Goal: Transaction & Acquisition: Purchase product/service

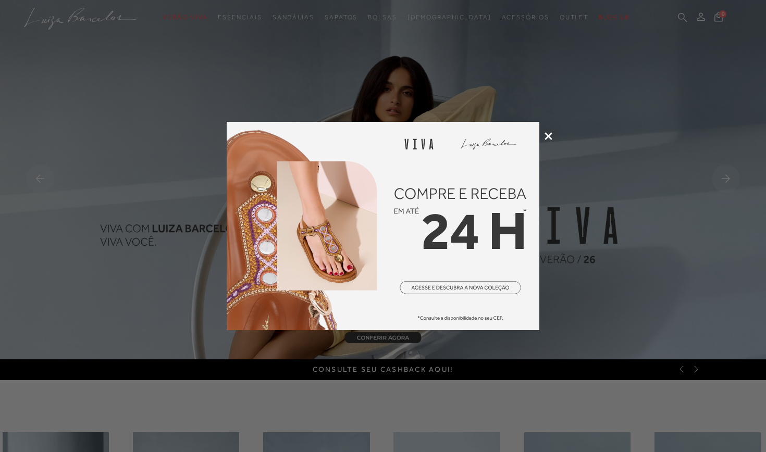
click at [549, 133] on icon at bounding box center [549, 136] width 8 height 8
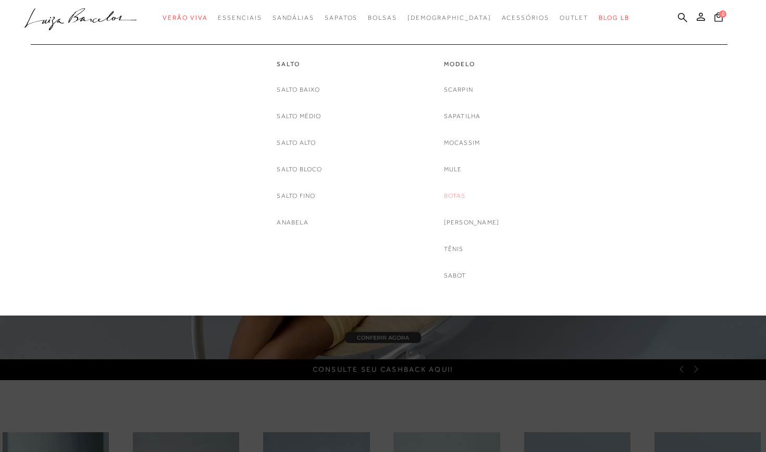
click at [463, 192] on link "Botas" at bounding box center [455, 196] width 22 height 11
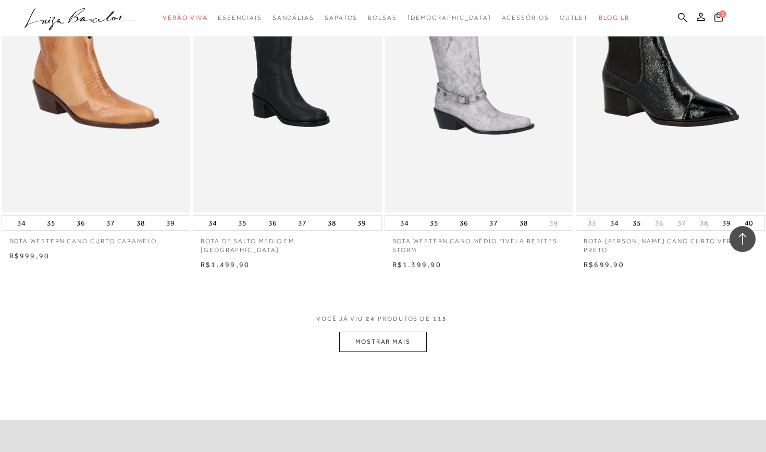
scroll to position [2126, 0]
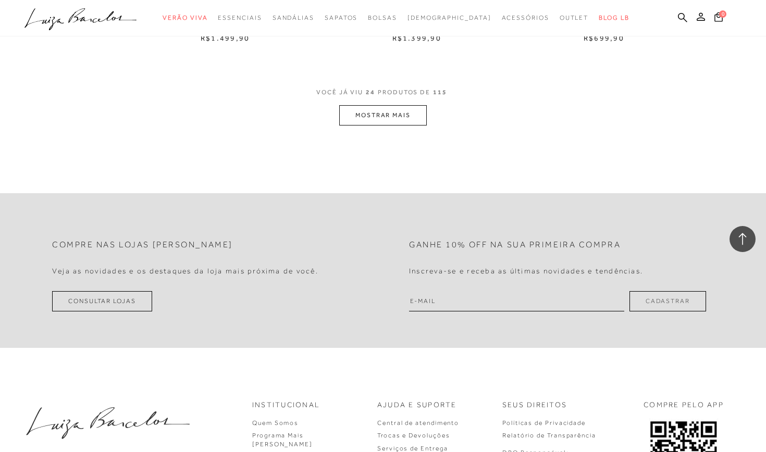
click at [407, 108] on button "MOSTRAR MAIS" at bounding box center [383, 115] width 88 height 20
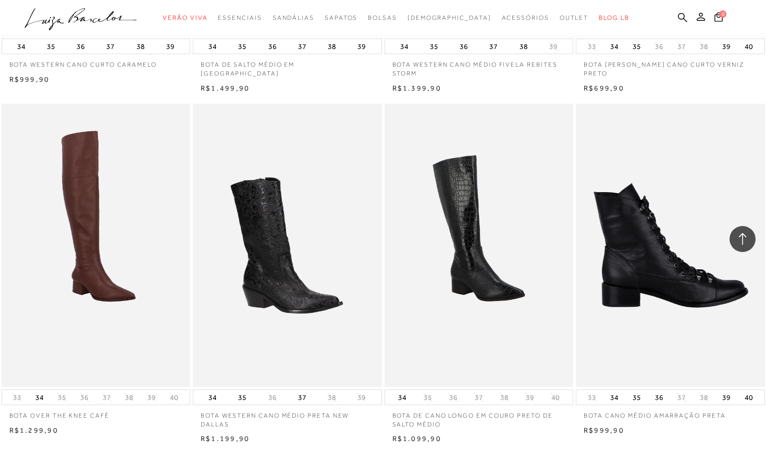
scroll to position [2054, 0]
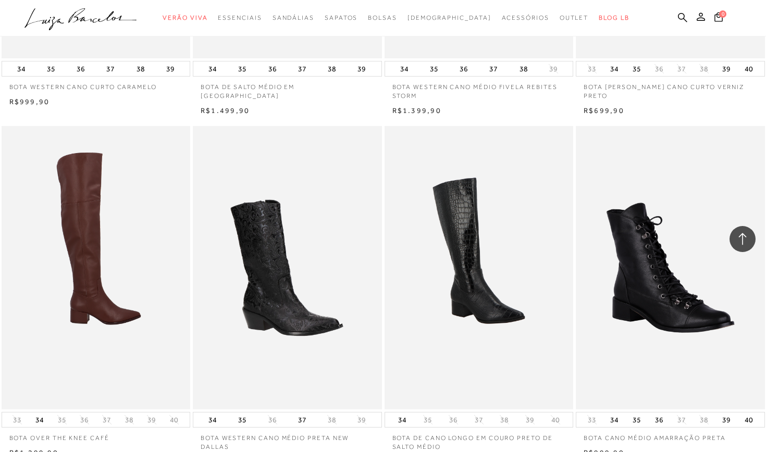
click at [105, 248] on img at bounding box center [97, 268] width 188 height 284
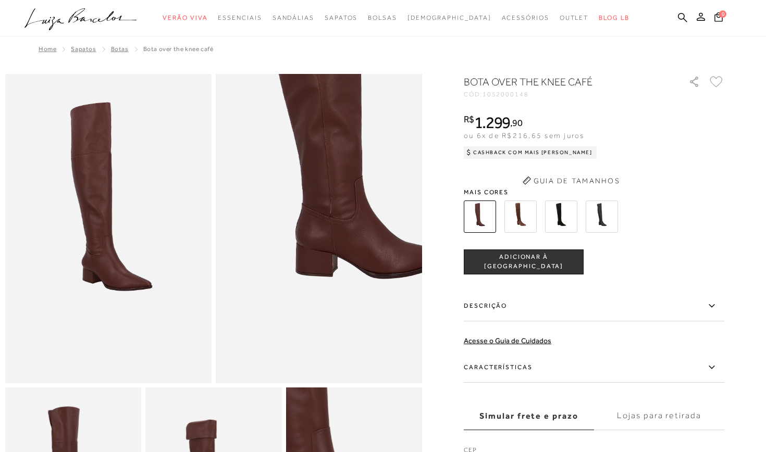
scroll to position [21, 0]
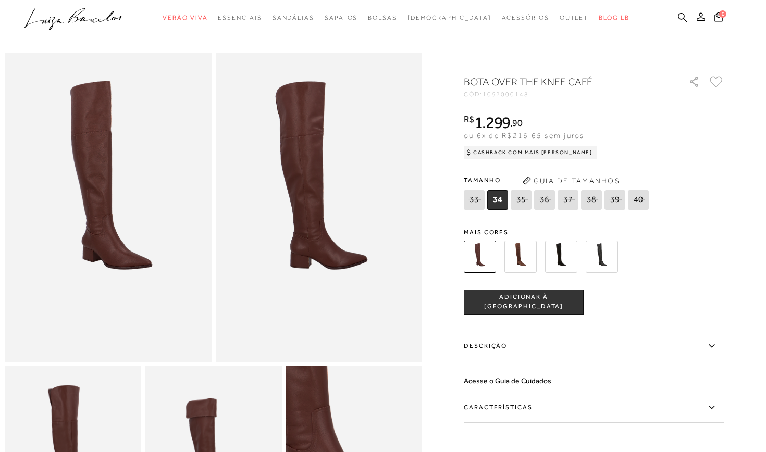
click at [594, 248] on img at bounding box center [602, 257] width 32 height 32
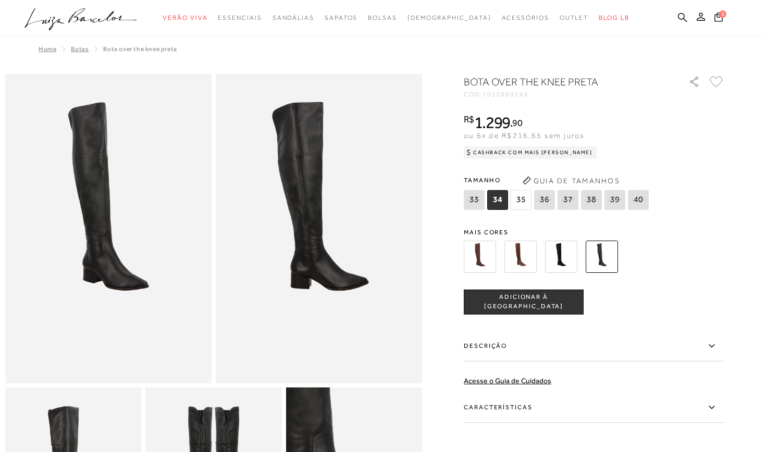
click at [529, 154] on div "Cashback com Mais [PERSON_NAME]" at bounding box center [530, 152] width 133 height 13
